Goal: Task Accomplishment & Management: Manage account settings

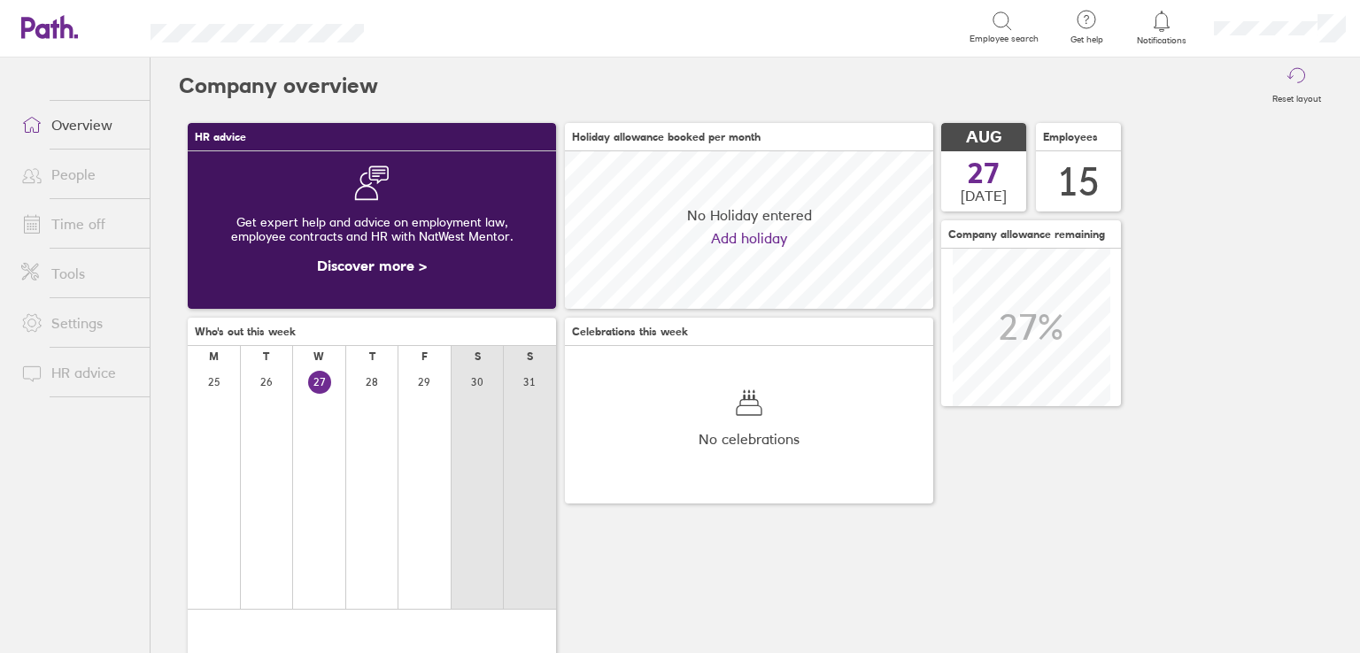
scroll to position [157, 368]
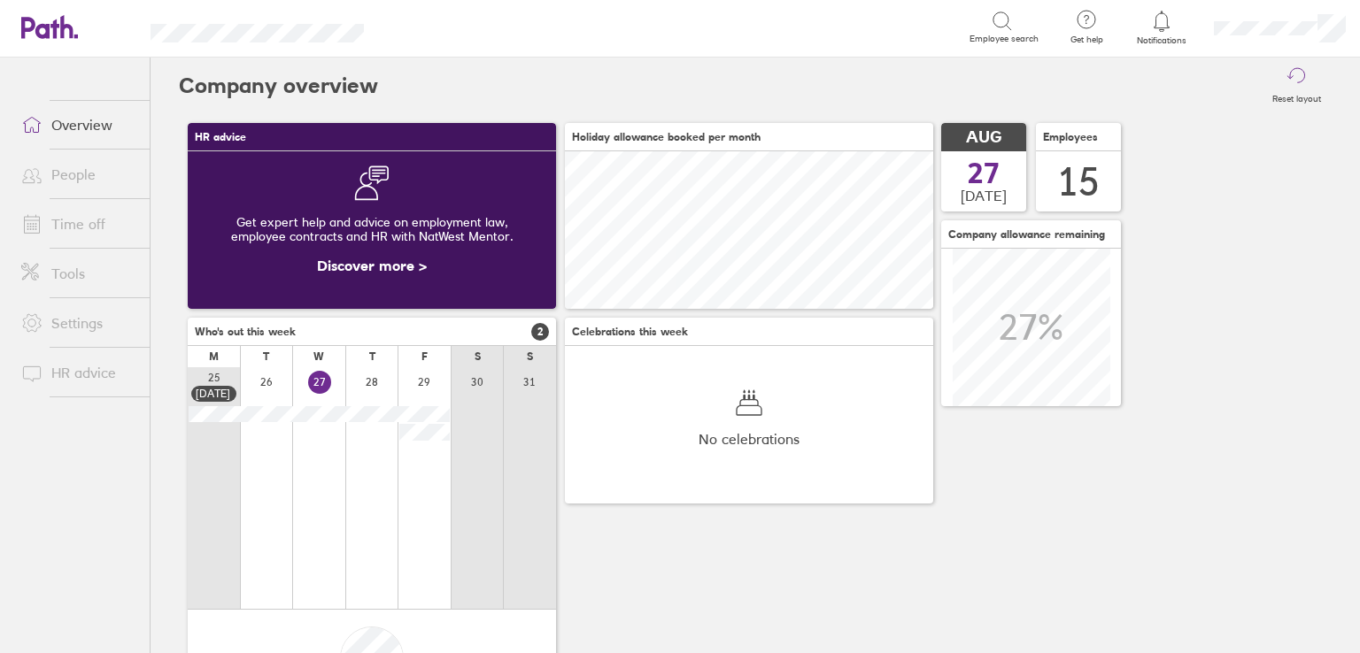
click at [85, 226] on link "Time off" at bounding box center [78, 223] width 143 height 35
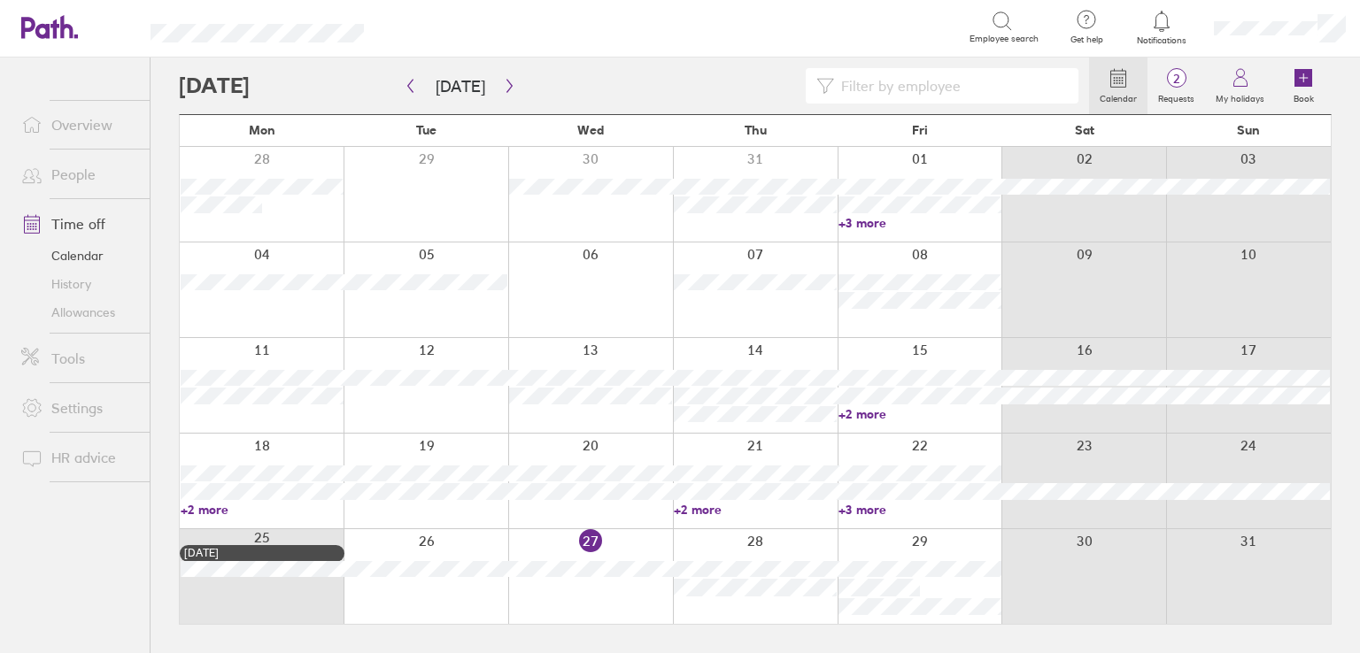
click at [861, 420] on div at bounding box center [920, 385] width 165 height 95
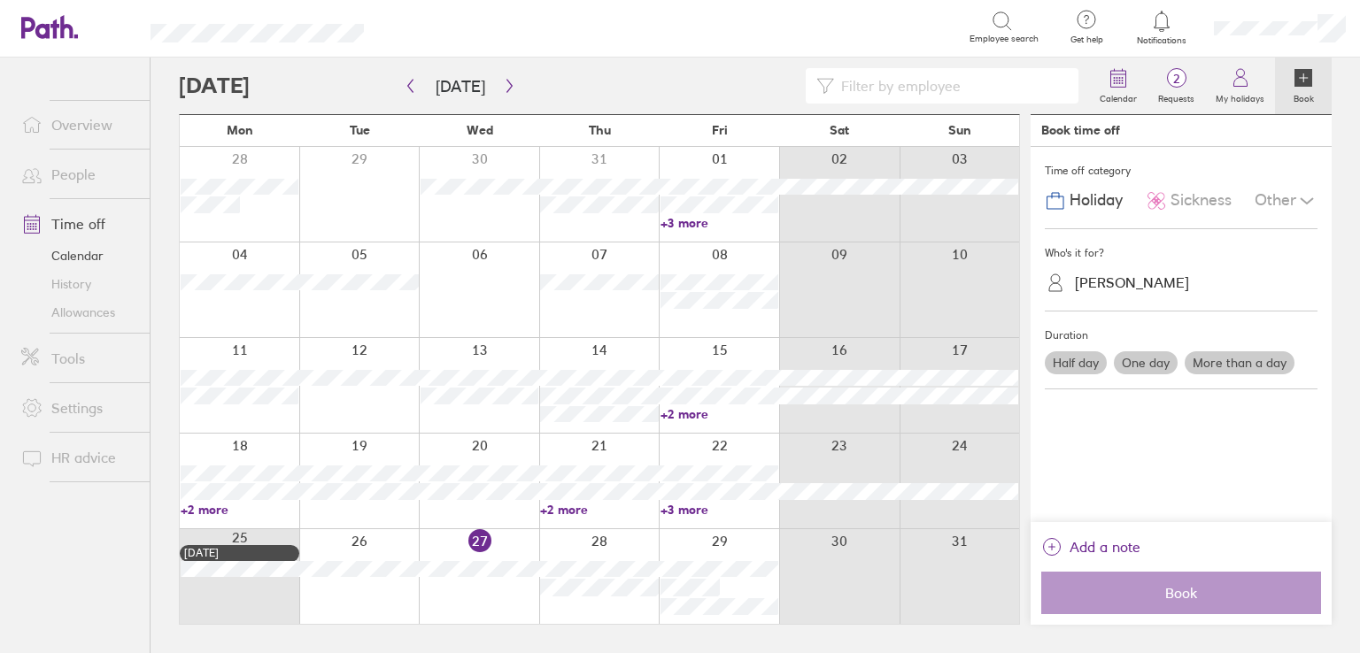
click at [706, 412] on link "+2 more" at bounding box center [719, 414] width 118 height 16
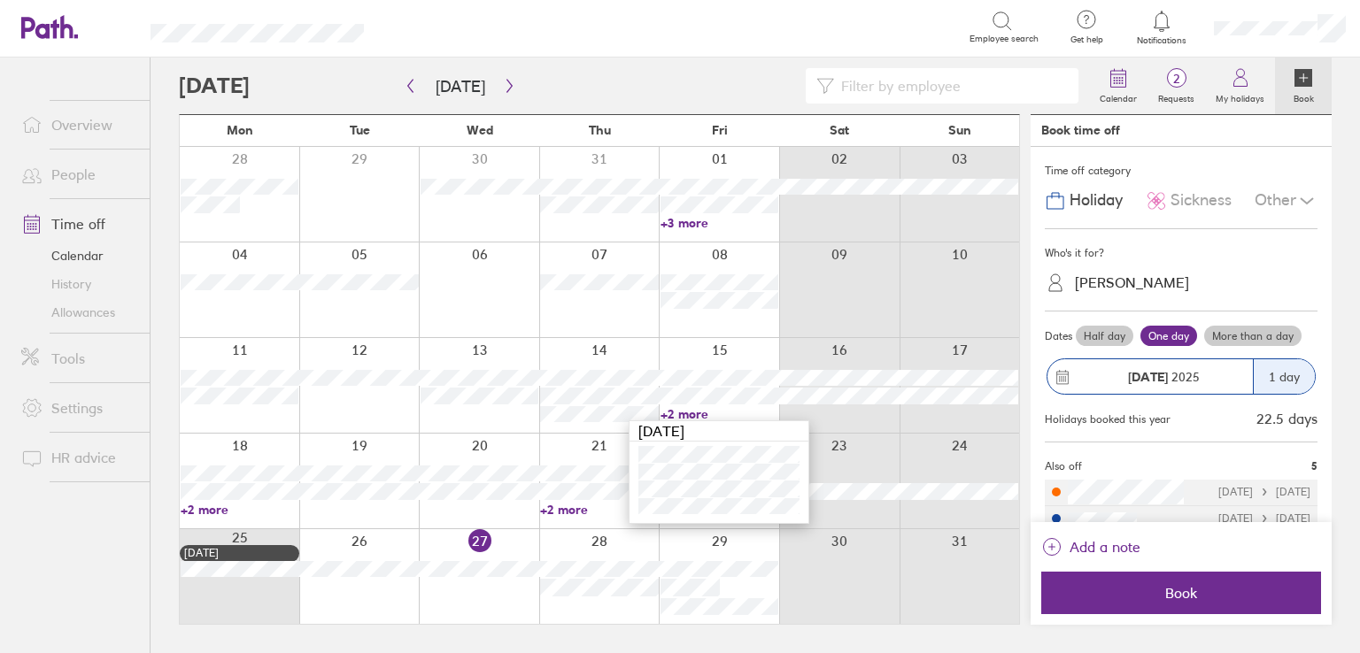
click at [572, 449] on div at bounding box center [599, 481] width 120 height 95
click at [594, 517] on div at bounding box center [599, 481] width 120 height 95
click at [581, 507] on link "+2 more" at bounding box center [599, 510] width 118 height 16
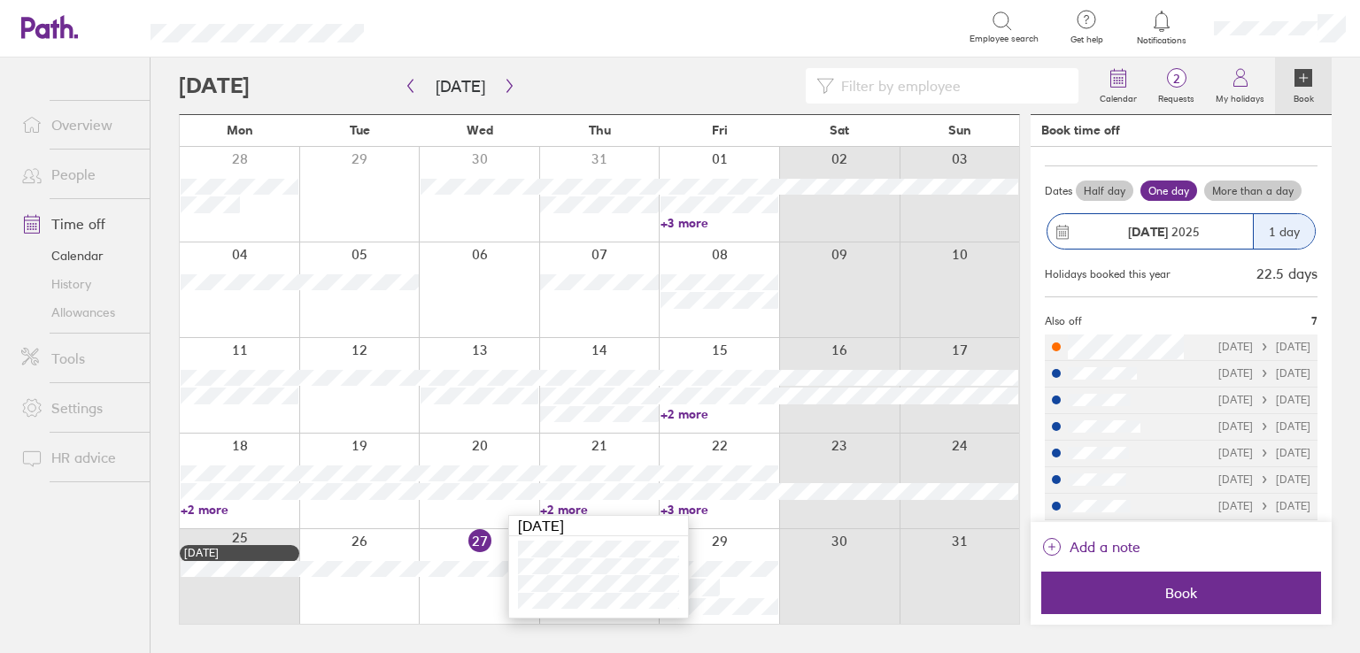
scroll to position [152, 0]
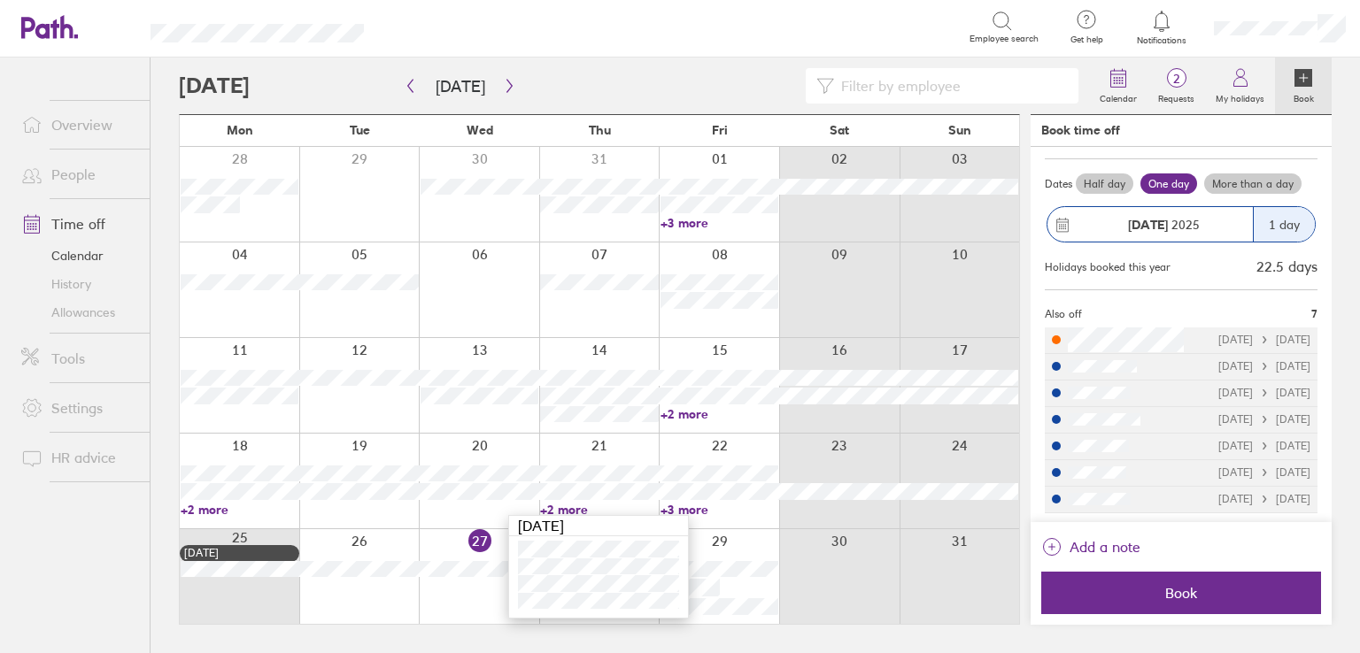
click at [715, 515] on div at bounding box center [719, 481] width 120 height 95
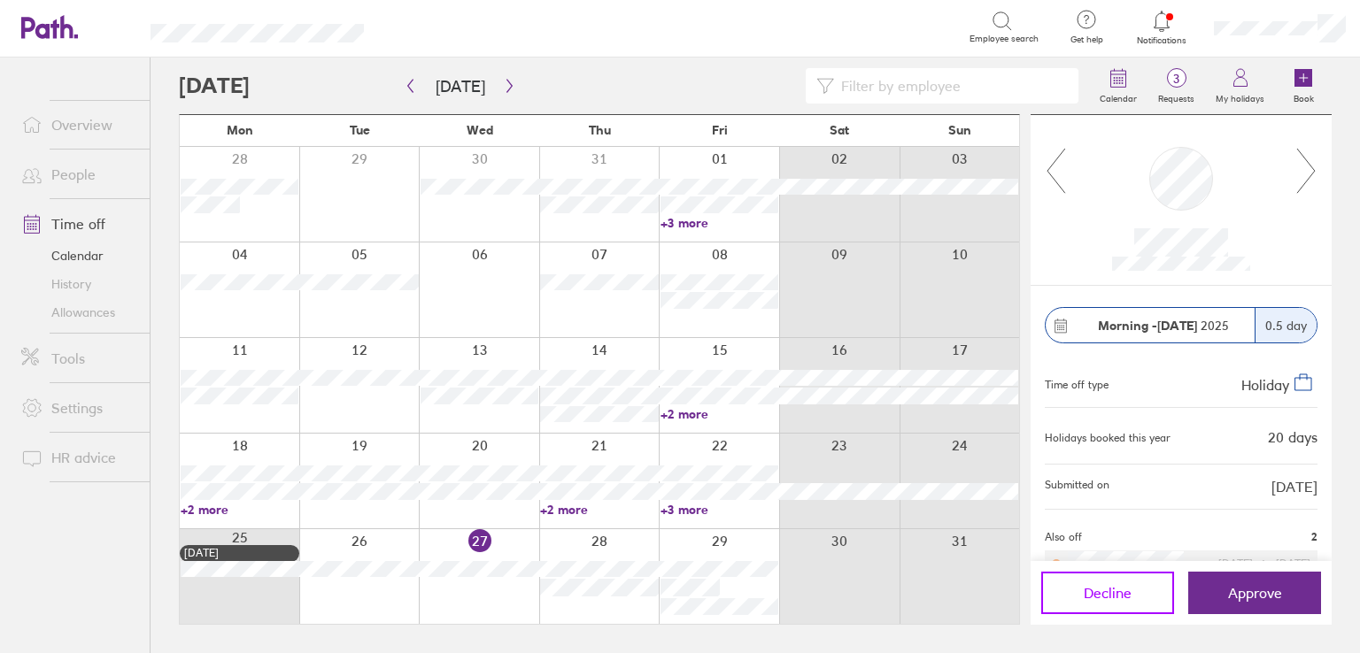
click at [1107, 586] on span "Decline" at bounding box center [1108, 593] width 48 height 16
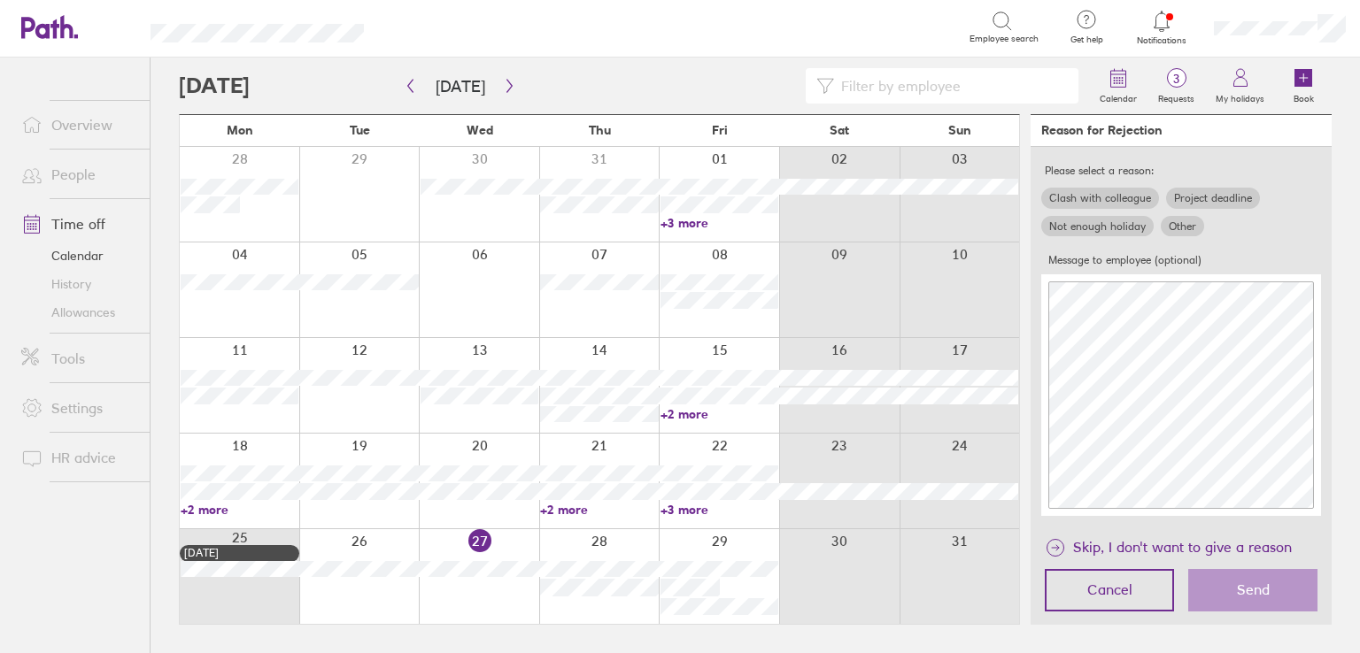
scroll to position [56, 0]
click at [1060, 550] on icon "link" at bounding box center [1055, 547] width 21 height 21
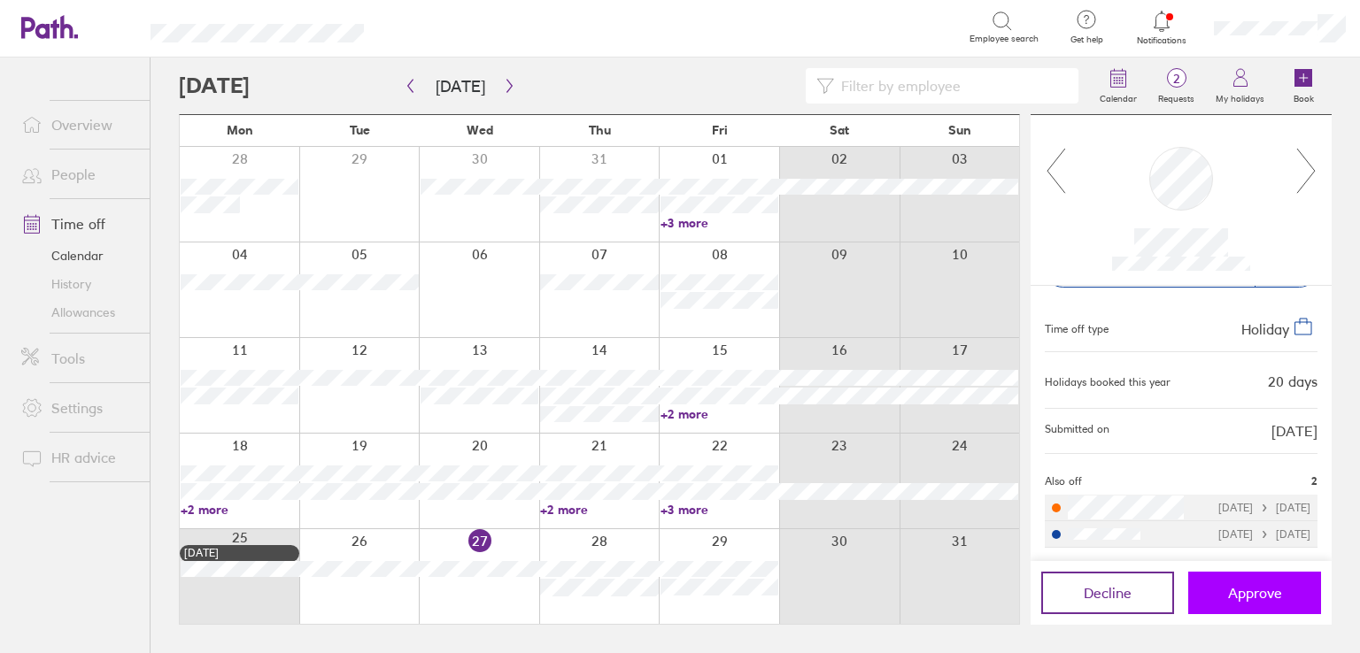
click at [1254, 597] on span "Approve" at bounding box center [1255, 593] width 54 height 16
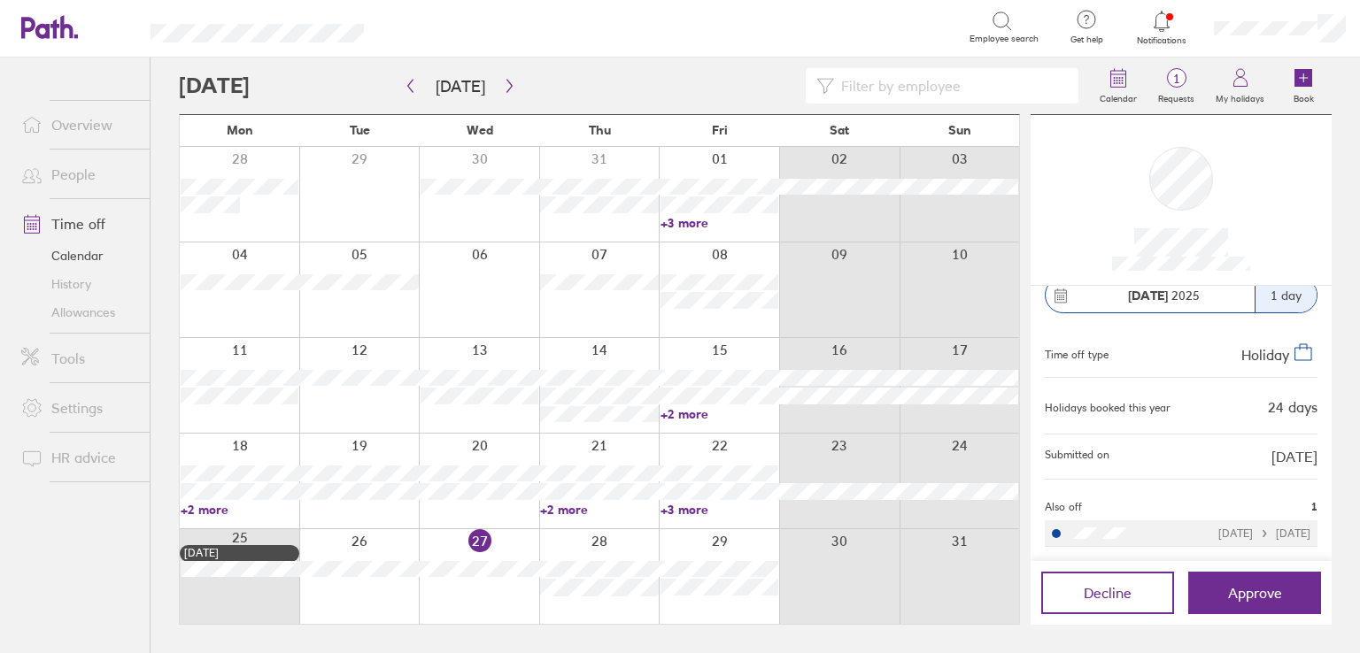
scroll to position [15, 0]
click at [736, 550] on div at bounding box center [719, 576] width 120 height 95
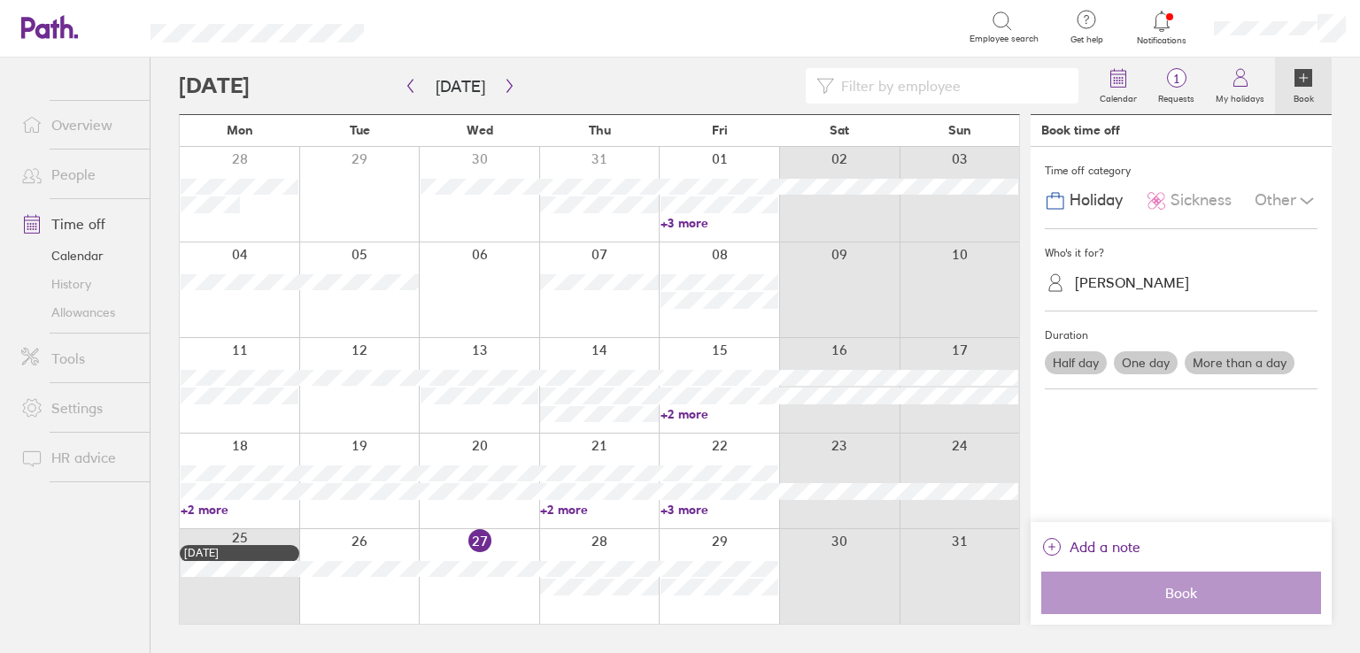
click at [1147, 291] on div "[PERSON_NAME]" at bounding box center [1191, 282] width 251 height 27
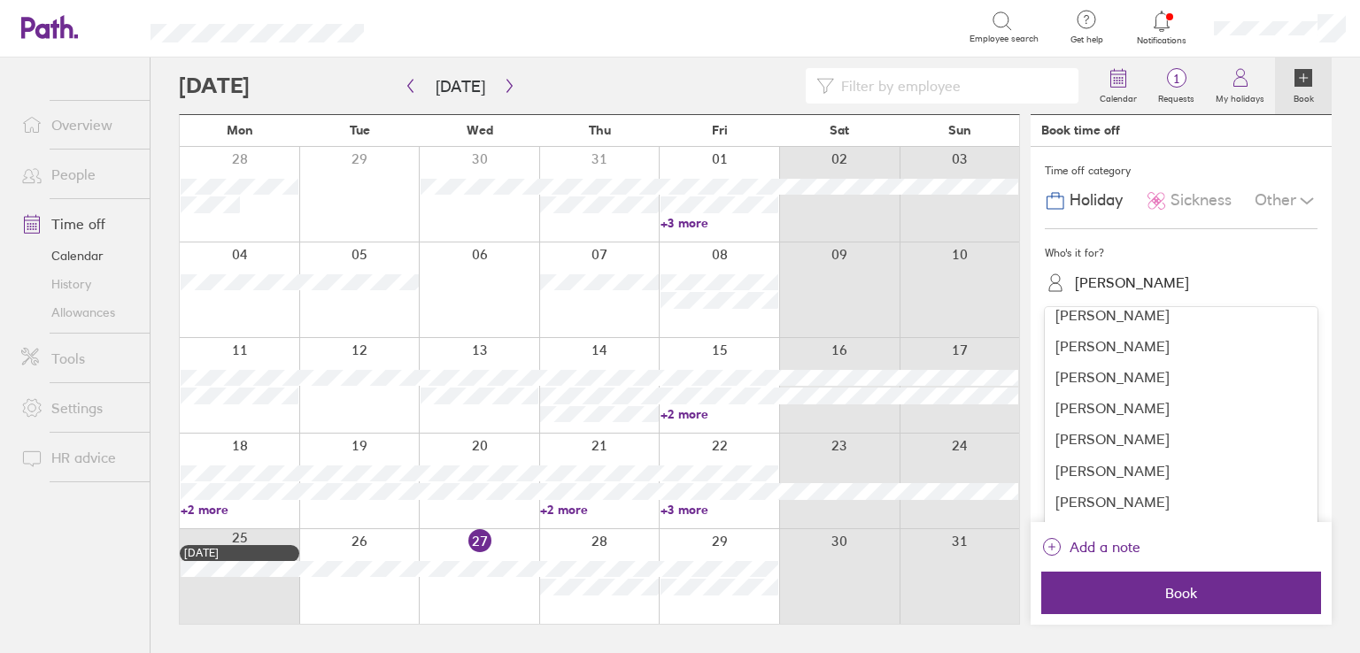
scroll to position [177, 0]
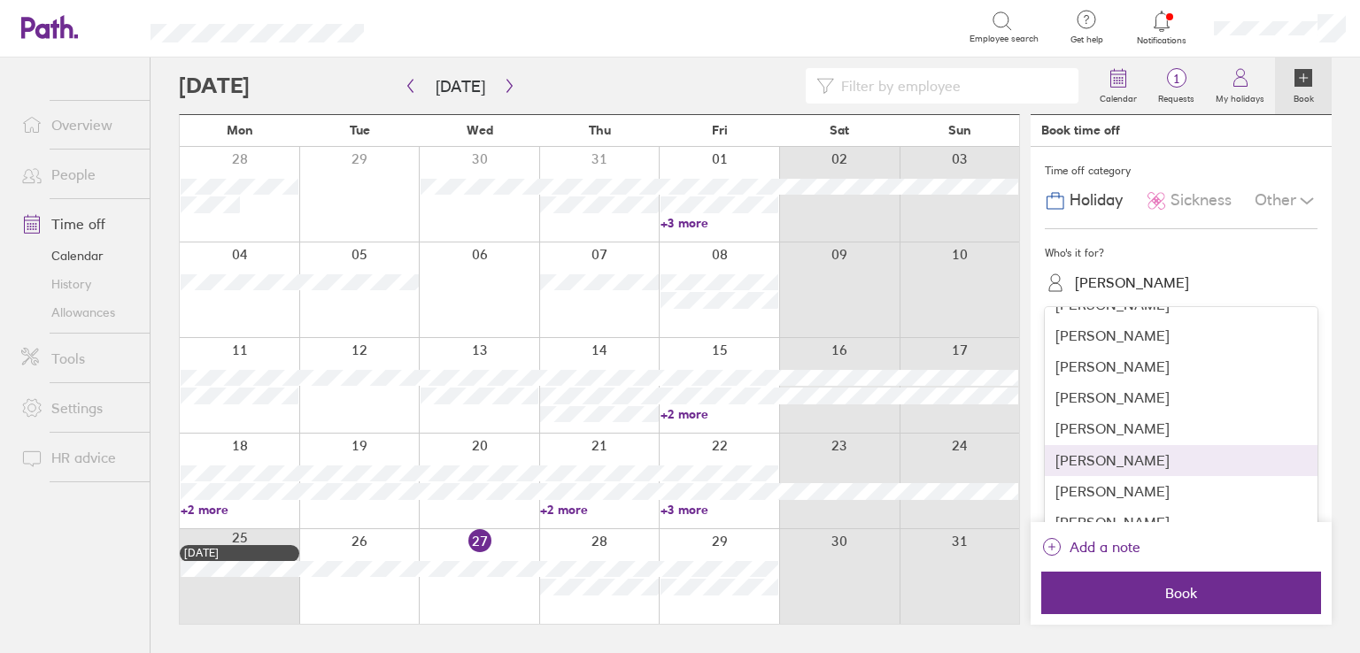
click at [1146, 467] on div "[PERSON_NAME]" at bounding box center [1181, 460] width 273 height 31
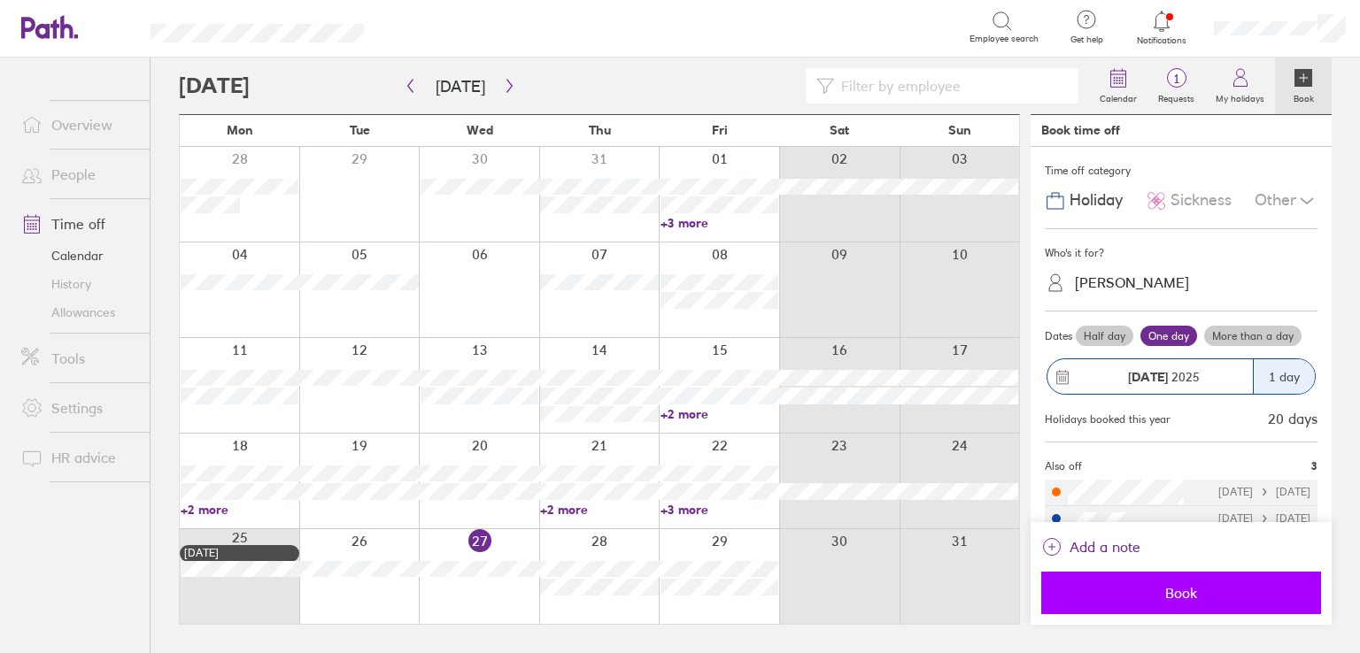
click at [1177, 599] on span "Book" at bounding box center [1181, 593] width 255 height 16
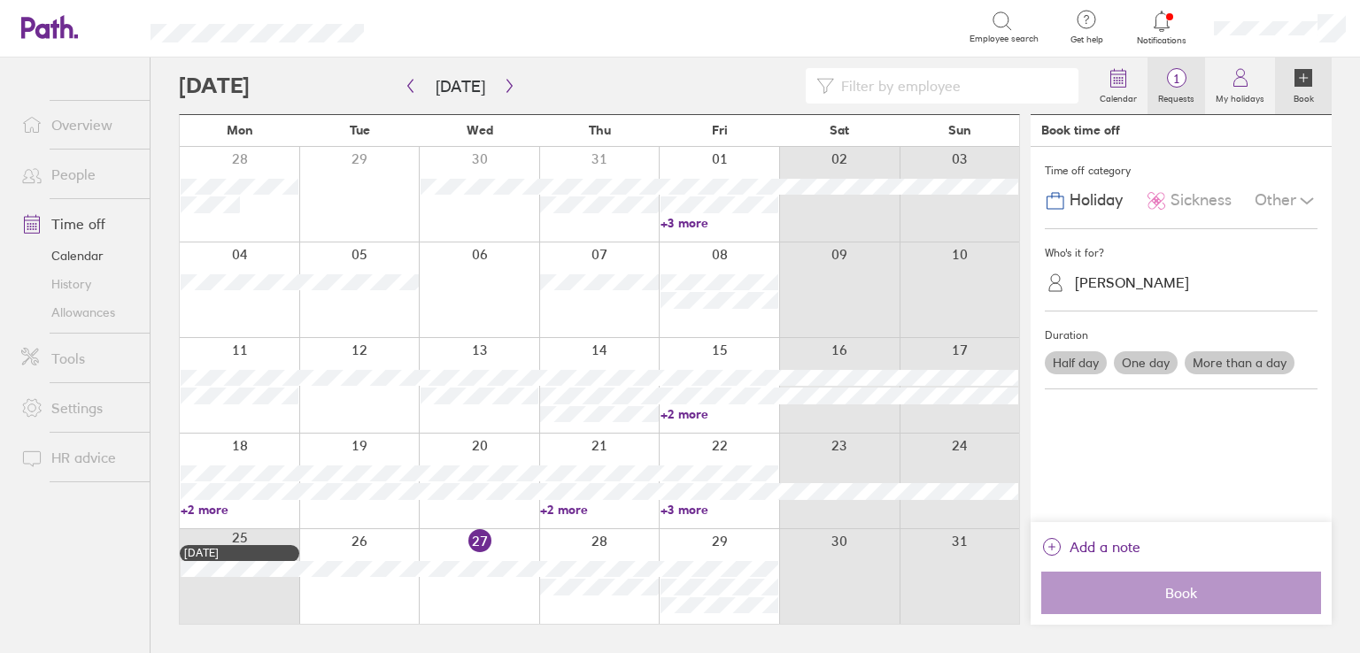
click at [1162, 82] on span "1" at bounding box center [1176, 79] width 58 height 14
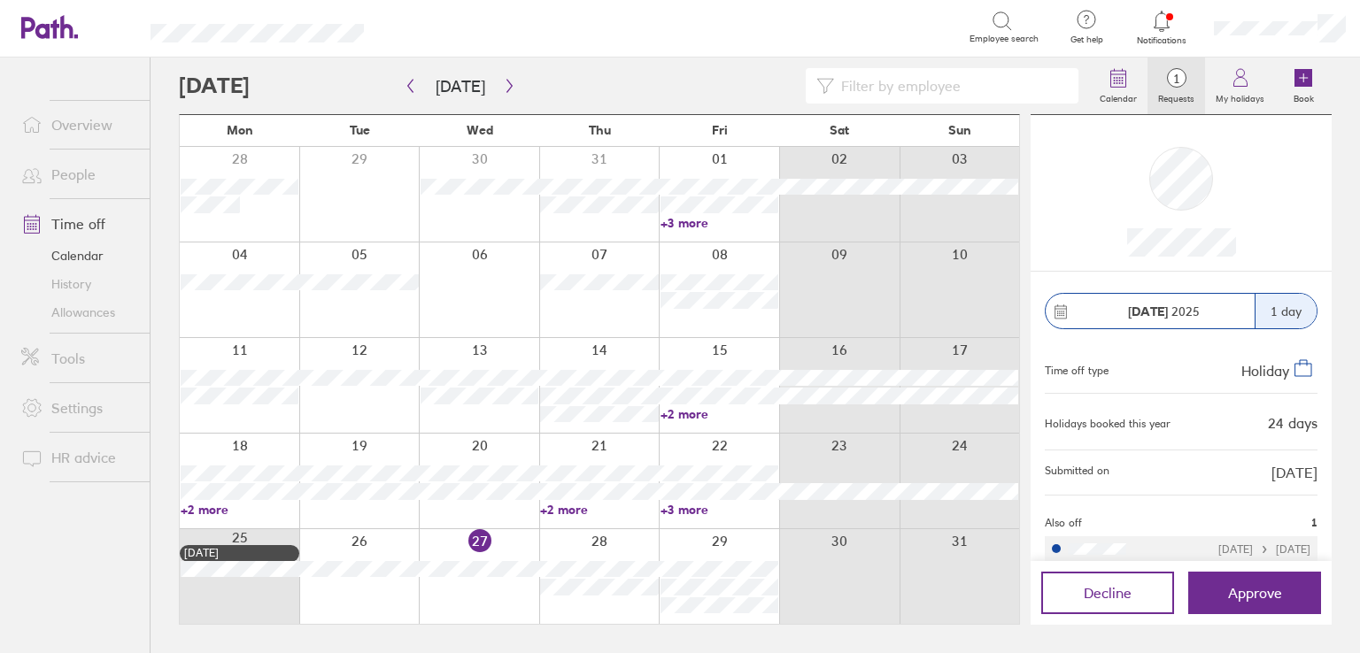
scroll to position [15, 0]
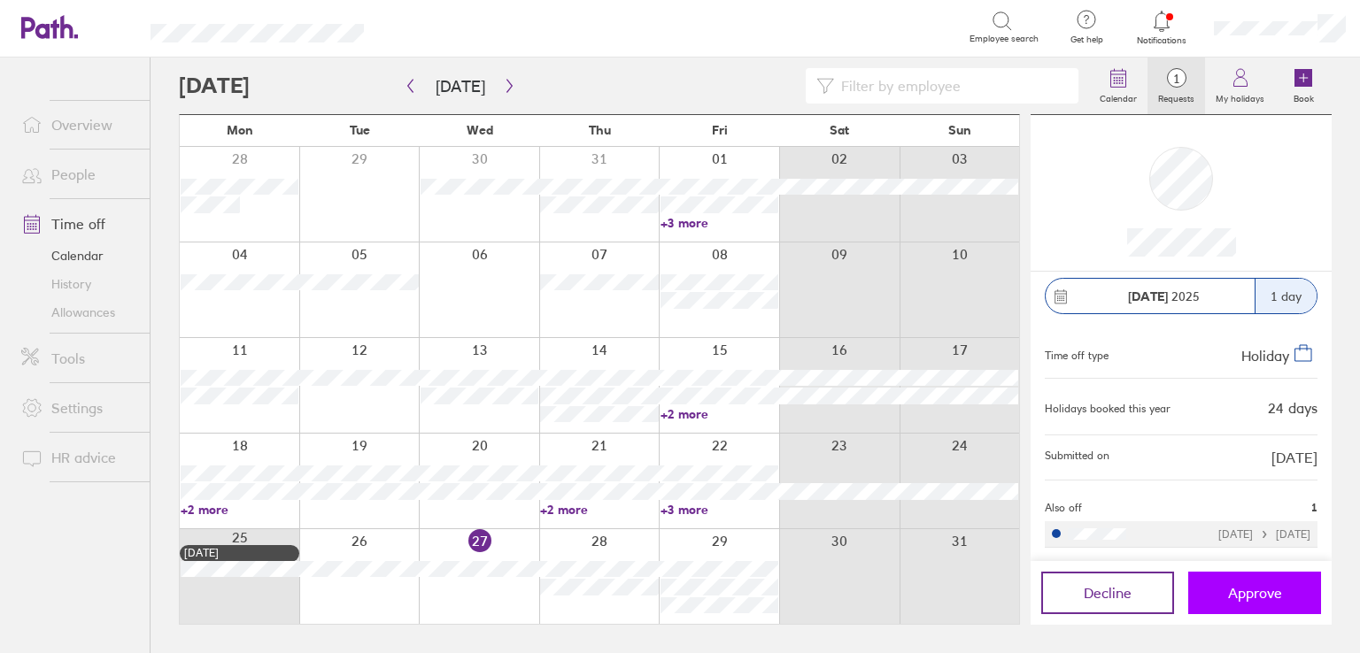
click at [1267, 591] on span "Approve" at bounding box center [1255, 593] width 54 height 16
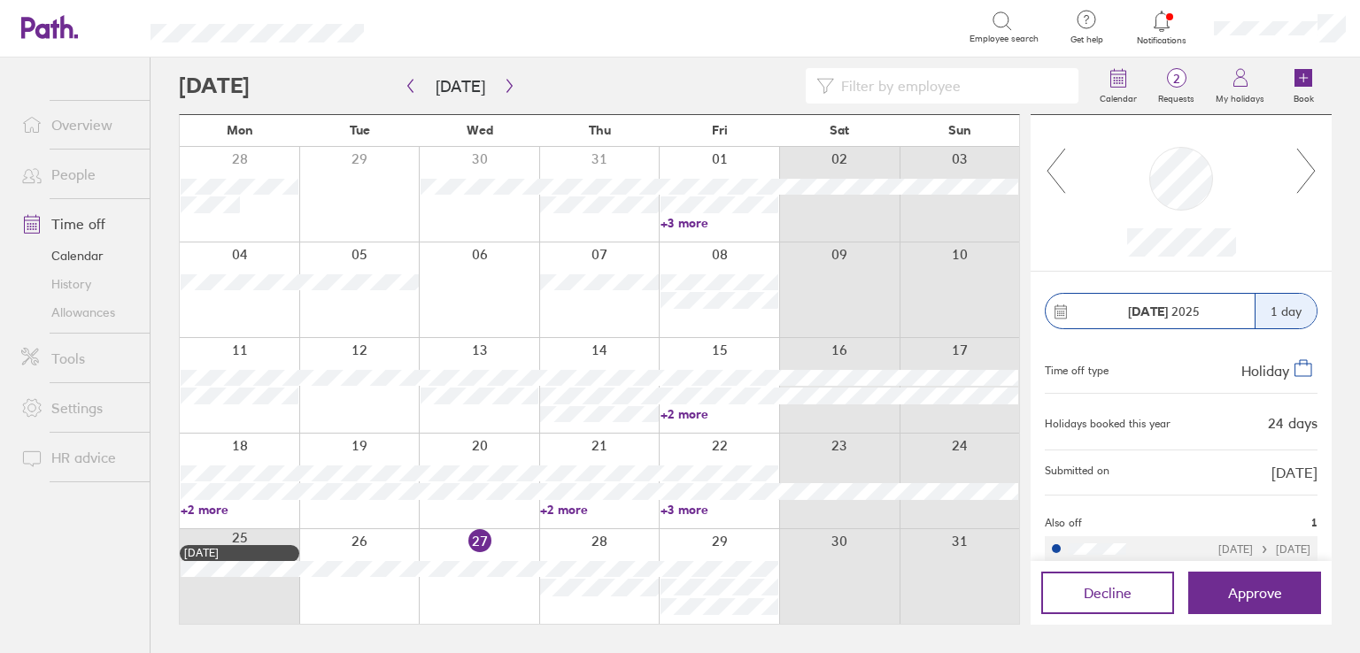
click at [70, 310] on link "Allowances" at bounding box center [78, 312] width 143 height 28
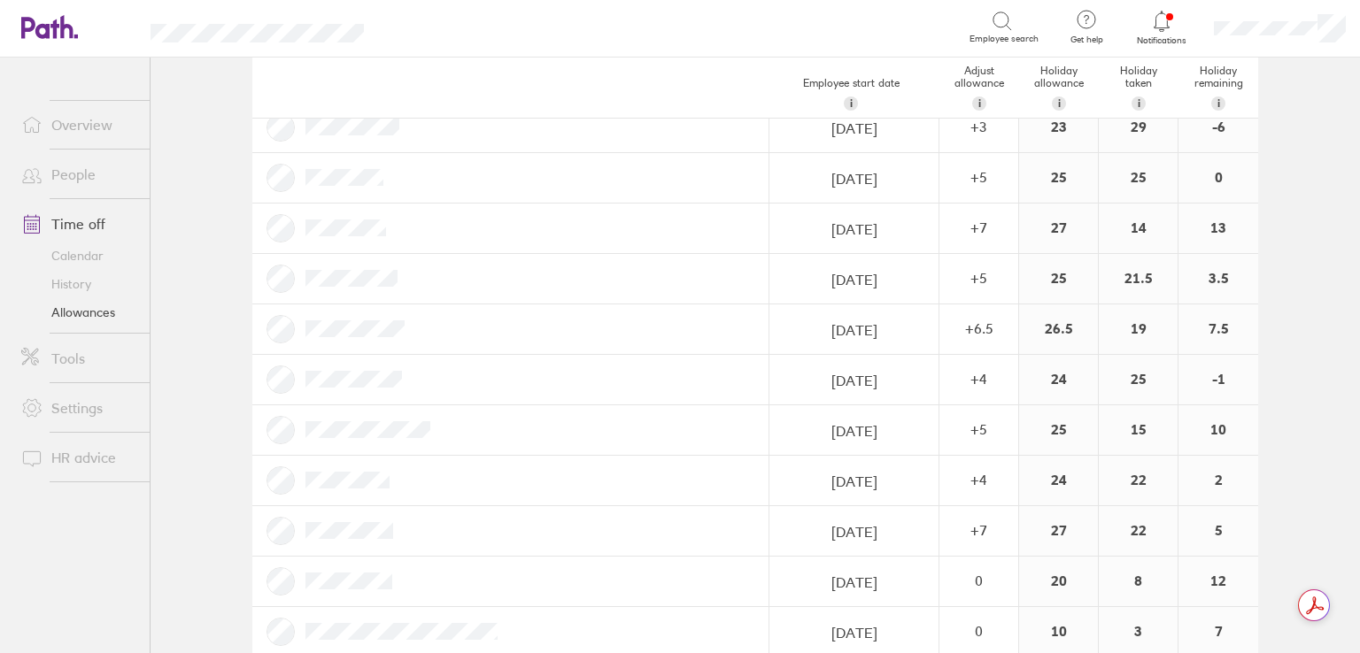
scroll to position [266, 0]
click at [98, 231] on link "Time off" at bounding box center [78, 223] width 143 height 35
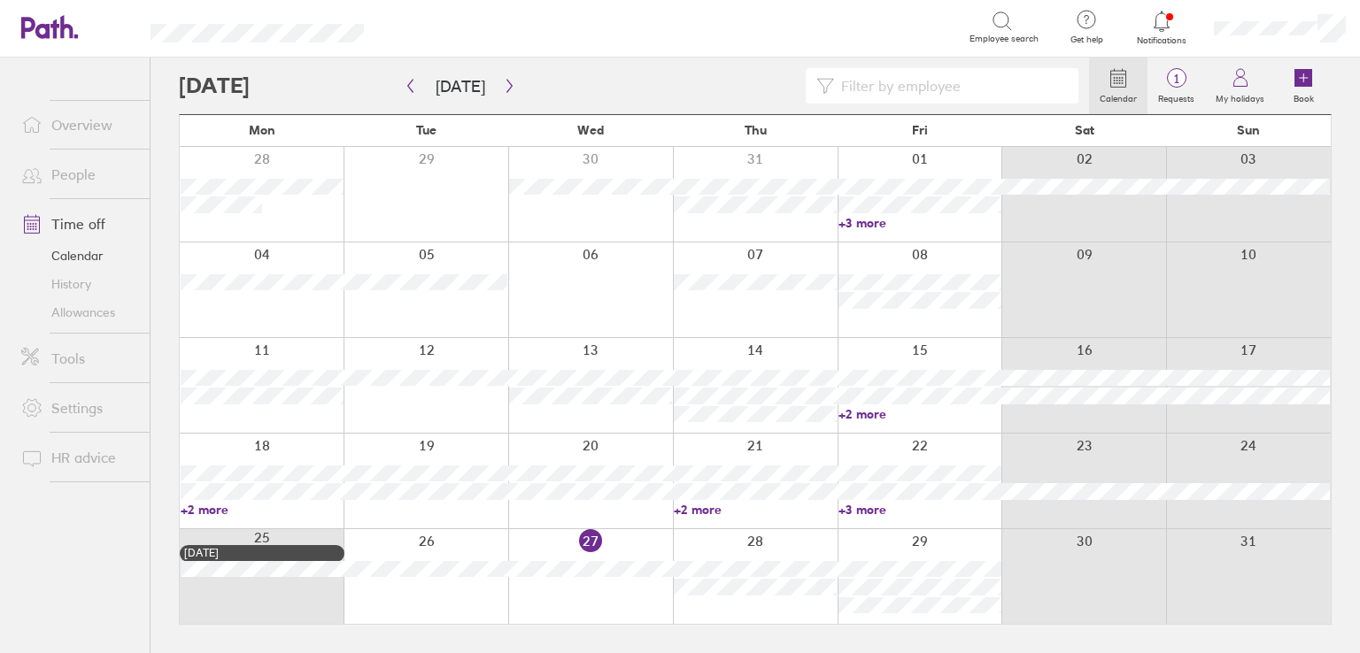
click at [670, 96] on div at bounding box center [634, 85] width 910 height 35
click at [508, 91] on icon "button" at bounding box center [509, 86] width 13 height 14
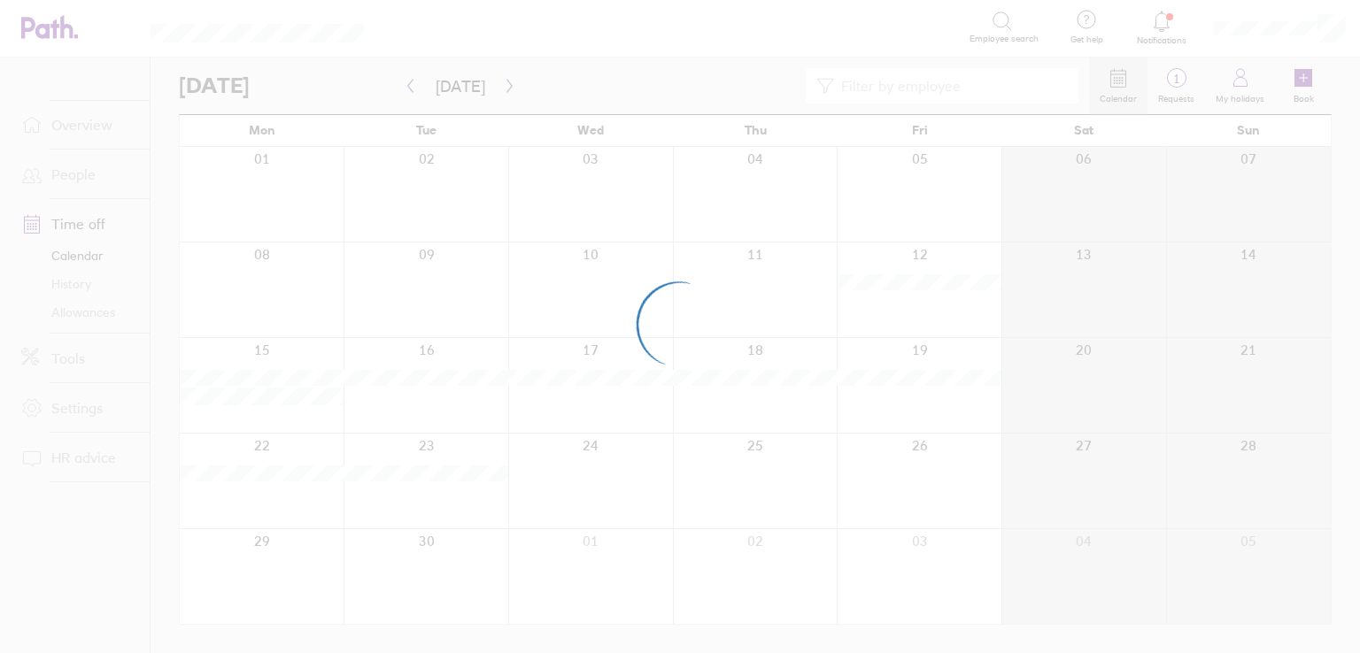
click at [716, 79] on div at bounding box center [680, 326] width 1360 height 653
click at [694, 86] on div at bounding box center [680, 326] width 1360 height 653
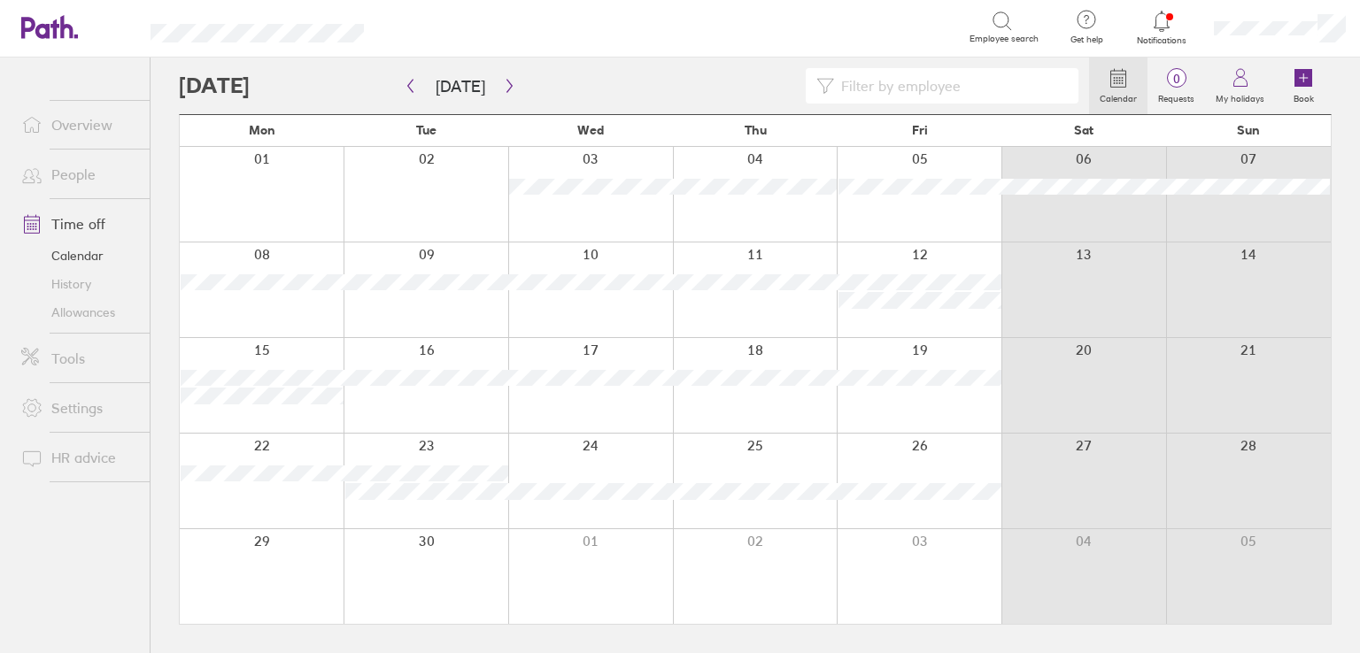
click at [608, 87] on div at bounding box center [634, 85] width 910 height 35
click at [613, 53] on div "Search Employee search" at bounding box center [720, 27] width 656 height 55
